Goal: Complete application form

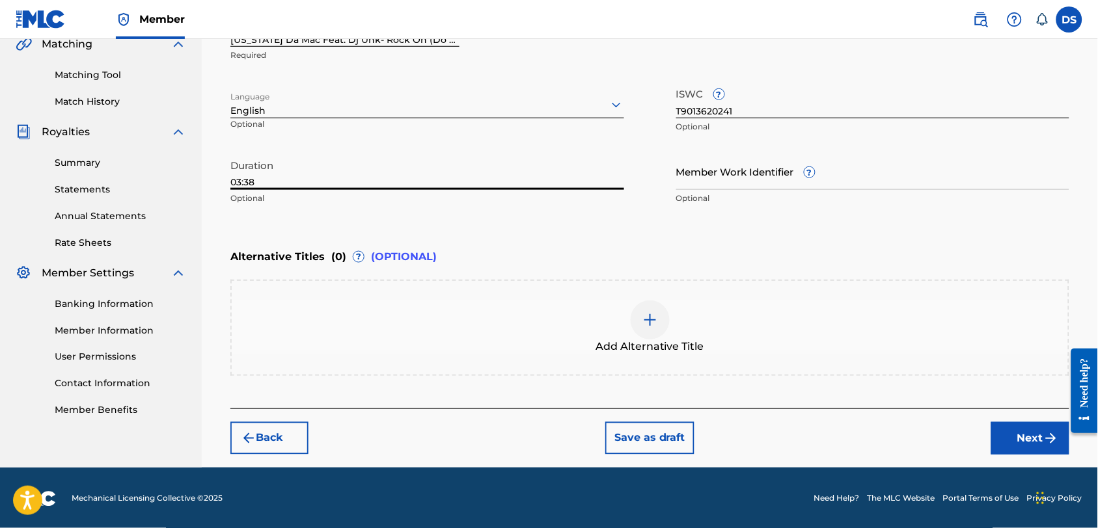
type input "03:38"
click at [746, 167] on input "Member Work Identifier ?" at bounding box center [873, 171] width 394 height 37
click at [1027, 433] on button "Next" at bounding box center [1030, 438] width 78 height 33
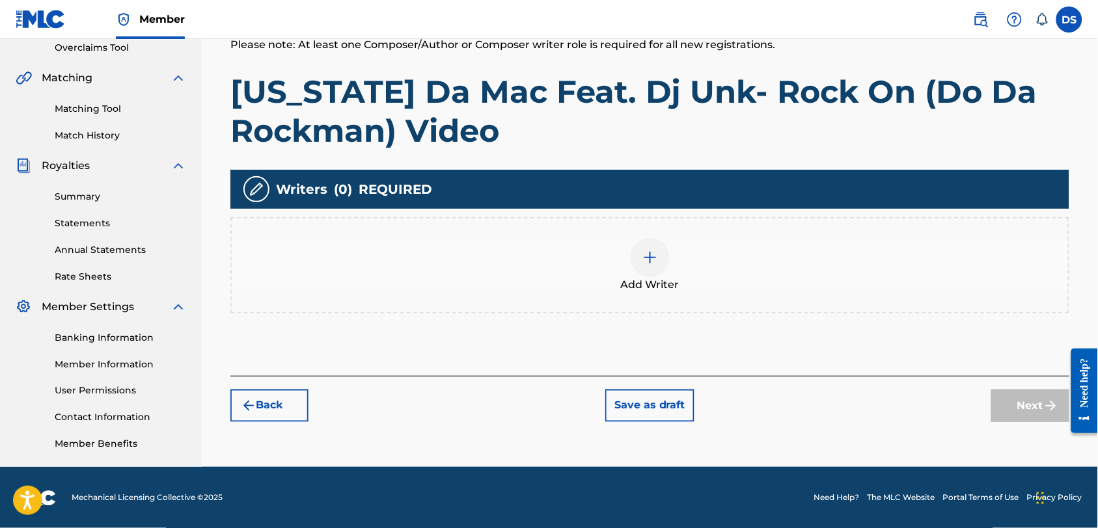
scroll to position [278, 0]
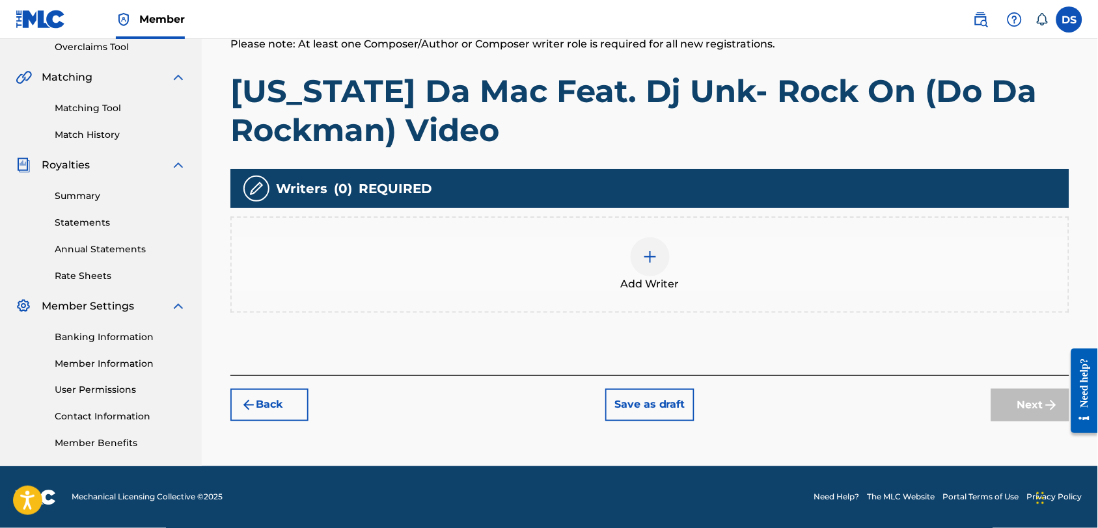
click at [651, 256] on img at bounding box center [650, 257] width 16 height 16
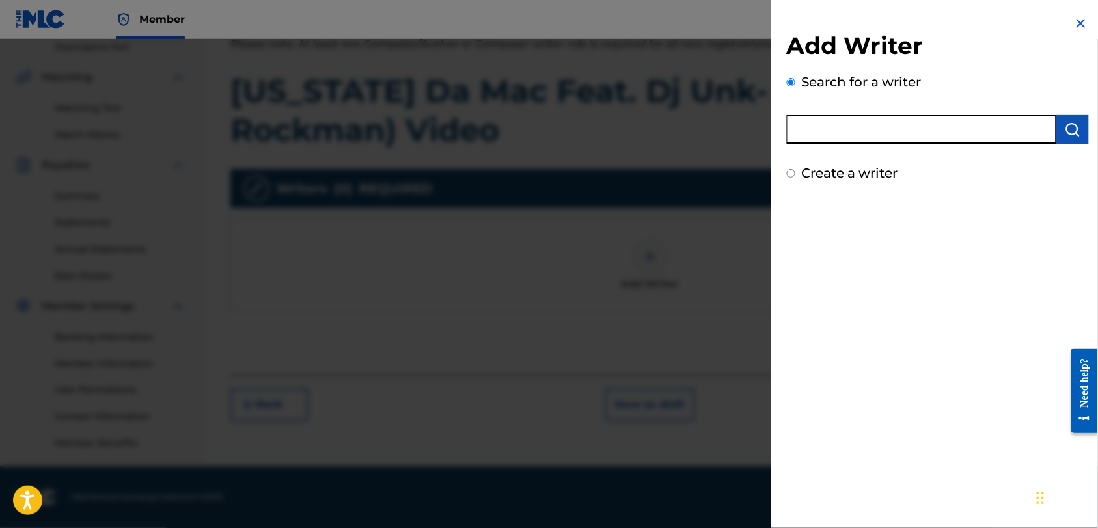
click at [867, 133] on input "text" at bounding box center [921, 129] width 269 height 29
type input "[PERSON_NAME]"
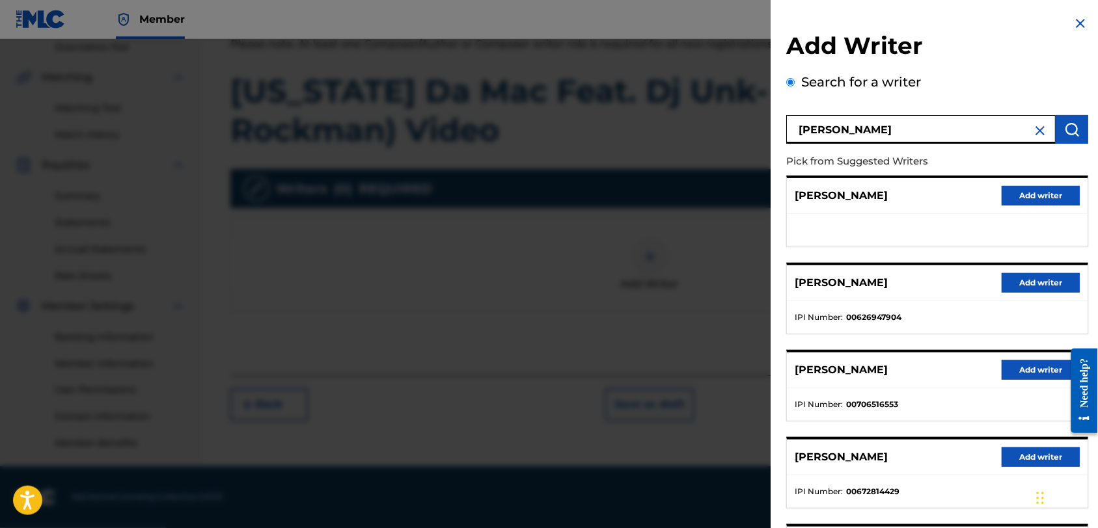
click at [971, 427] on div "[PERSON_NAME] Add writer [PERSON_NAME] Add writer IPI Number : 00626947904 [PER…" at bounding box center [938, 386] width 302 height 420
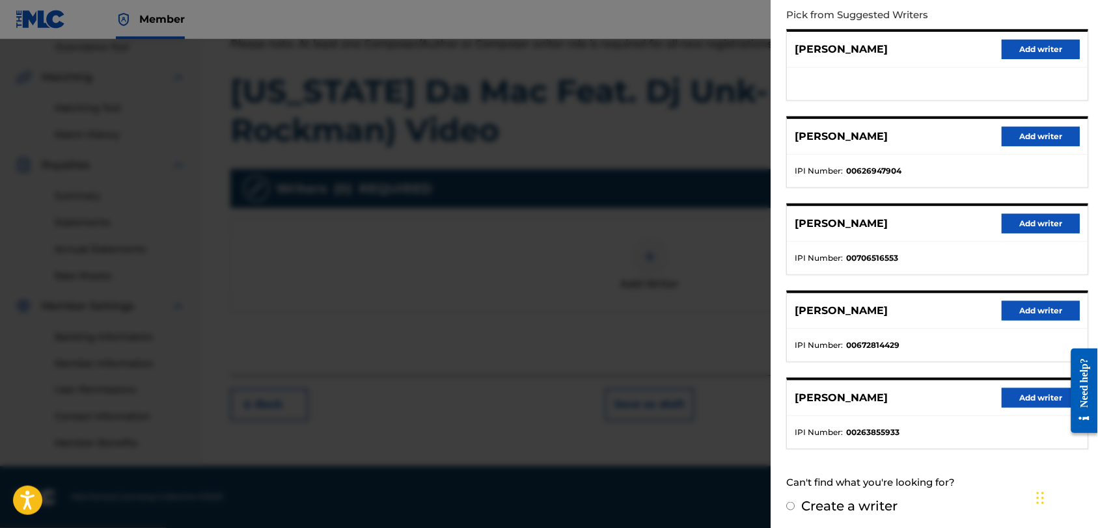
click at [1053, 129] on button "Add writer" at bounding box center [1041, 137] width 78 height 20
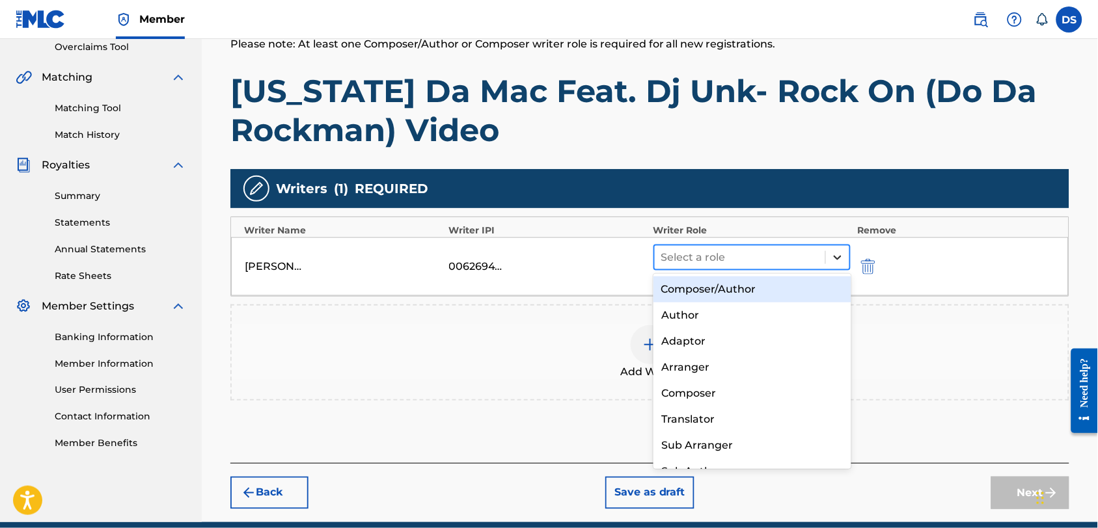
click at [834, 256] on icon at bounding box center [837, 257] width 13 height 13
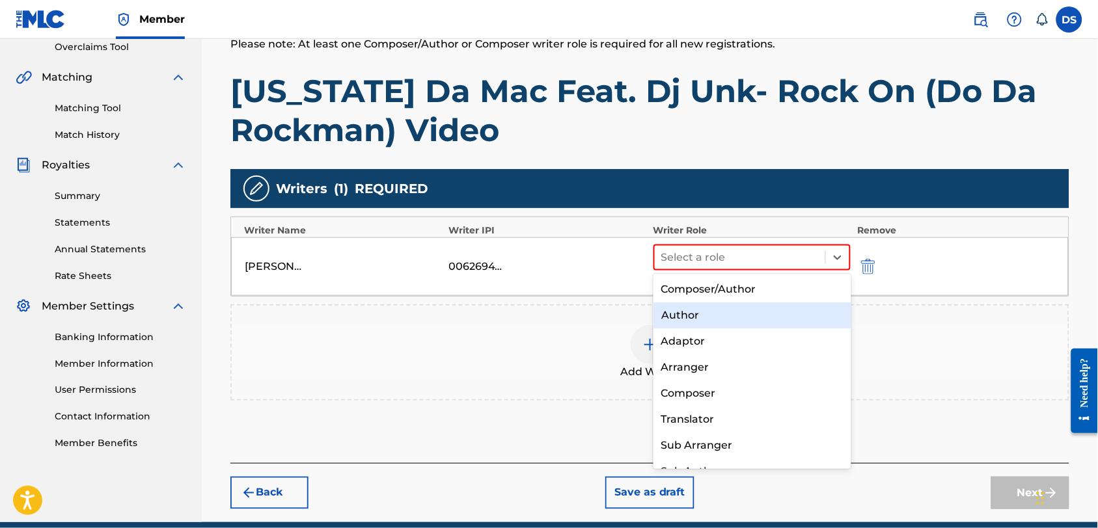
click at [688, 315] on div "Author" at bounding box center [752, 316] width 198 height 26
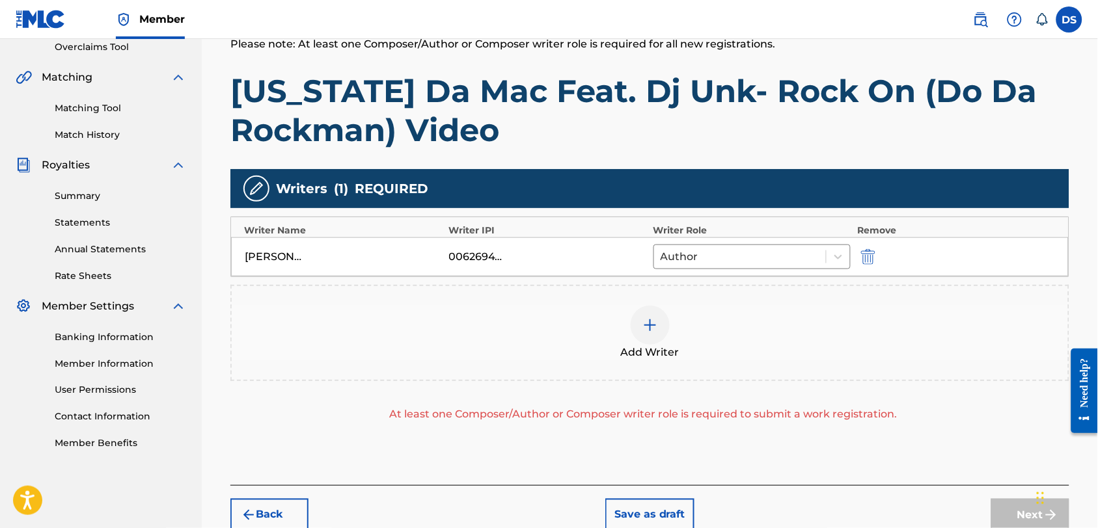
click at [649, 328] on img at bounding box center [650, 325] width 16 height 16
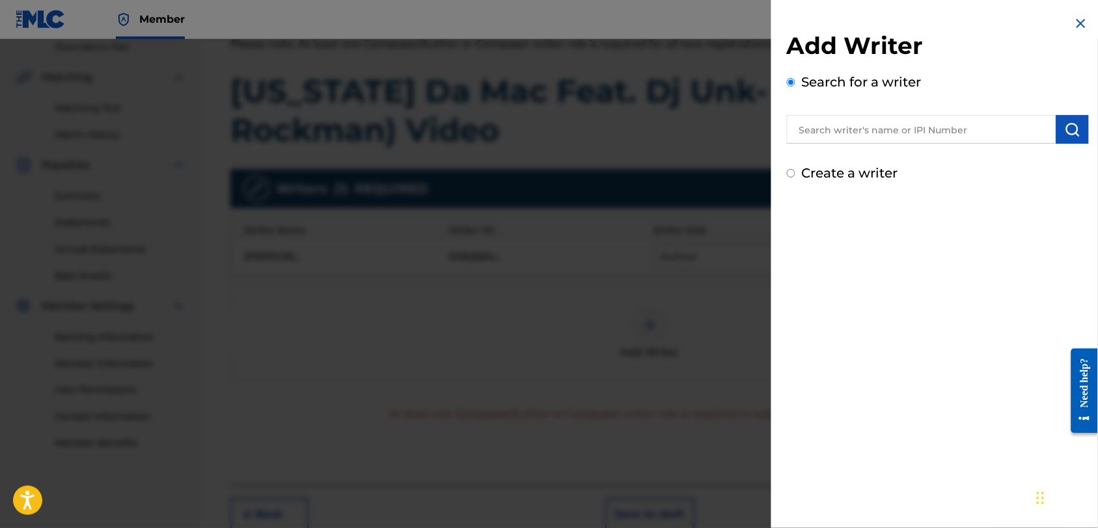
click at [199, 146] on div at bounding box center [549, 303] width 1098 height 528
